Goal: Task Accomplishment & Management: Complete application form

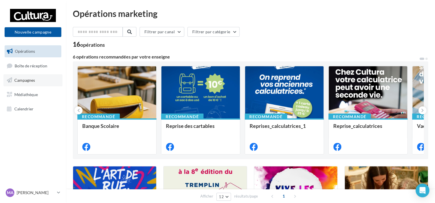
click at [23, 79] on span "Campagnes" at bounding box center [24, 80] width 21 height 5
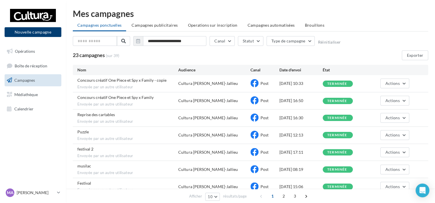
click at [25, 34] on button "Nouvelle campagne" at bounding box center [33, 32] width 57 height 10
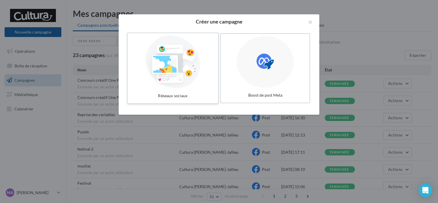
click at [178, 60] on div at bounding box center [173, 62] width 86 height 53
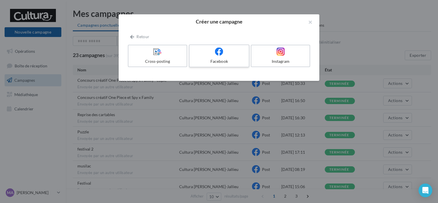
click at [216, 60] on div "Facebook" at bounding box center [219, 61] width 54 height 6
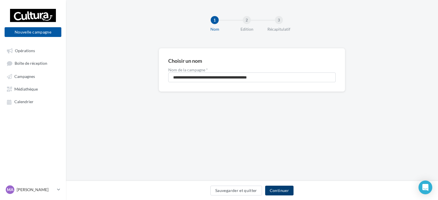
click at [284, 193] on button "Continuer" at bounding box center [279, 191] width 28 height 10
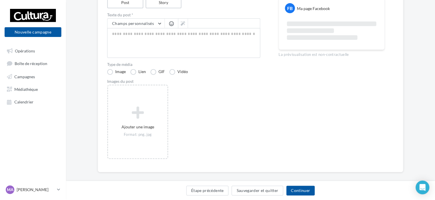
scroll to position [81, 0]
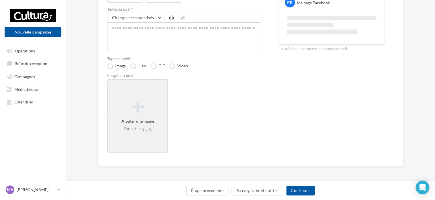
click at [126, 103] on icon at bounding box center [137, 107] width 55 height 14
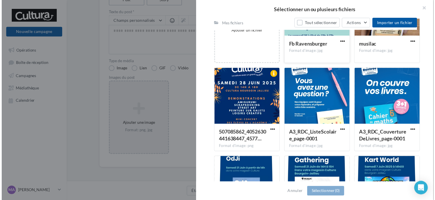
scroll to position [0, 0]
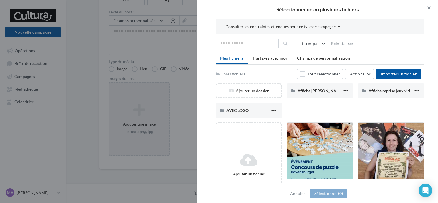
click at [428, 8] on button "button" at bounding box center [426, 8] width 23 height 17
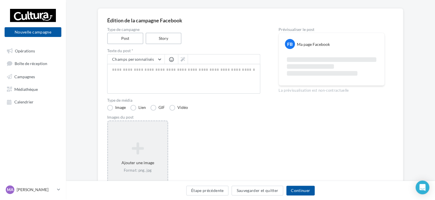
scroll to position [21, 0]
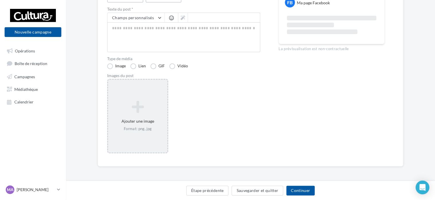
click at [148, 107] on icon at bounding box center [137, 107] width 55 height 14
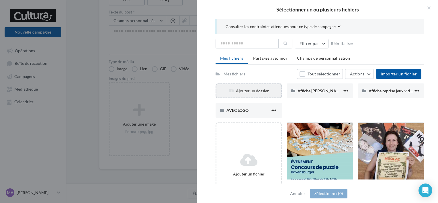
click at [260, 90] on div "Ajouter un dossier" at bounding box center [248, 91] width 65 height 6
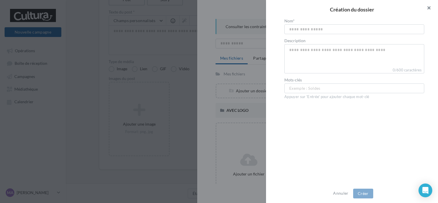
click at [429, 7] on button "button" at bounding box center [426, 8] width 23 height 17
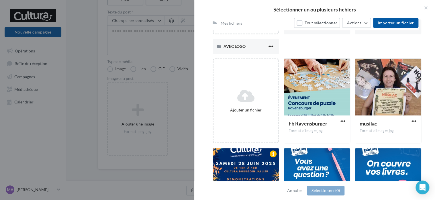
scroll to position [86, 0]
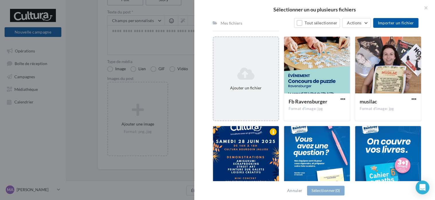
click at [245, 94] on div "Ajouter un fichier" at bounding box center [246, 78] width 67 height 85
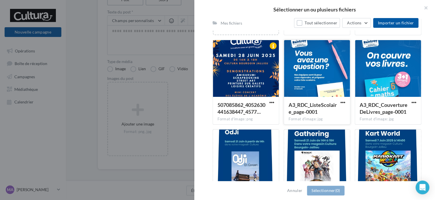
scroll to position [0, 0]
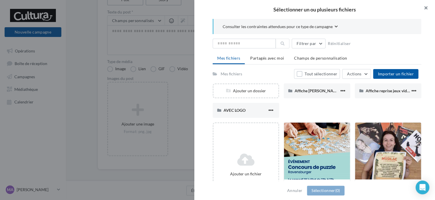
click at [426, 9] on button "button" at bounding box center [423, 8] width 23 height 17
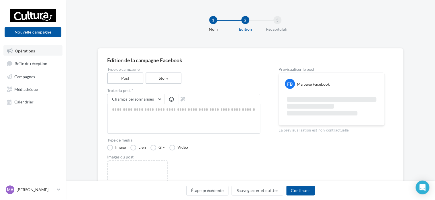
click at [21, 53] on span "Opérations" at bounding box center [25, 50] width 20 height 5
